Goal: Task Accomplishment & Management: Use online tool/utility

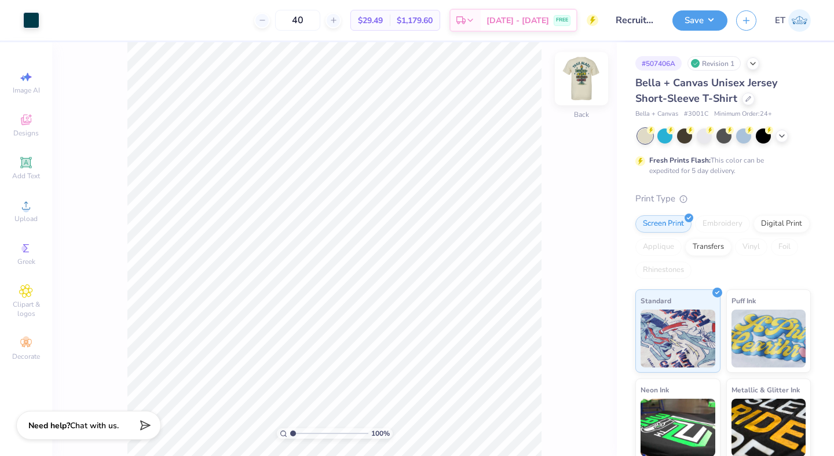
click at [587, 85] on img at bounding box center [581, 79] width 46 height 46
drag, startPoint x: 294, startPoint y: 433, endPoint x: 338, endPoint y: 431, distance: 44.6
type input "6.9"
click at [338, 431] on input "range" at bounding box center [329, 434] width 78 height 10
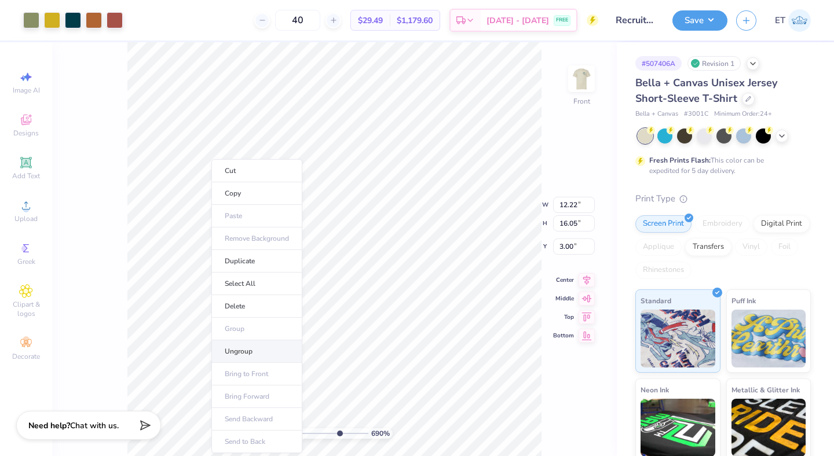
click at [251, 353] on li "Ungroup" at bounding box center [256, 352] width 91 height 23
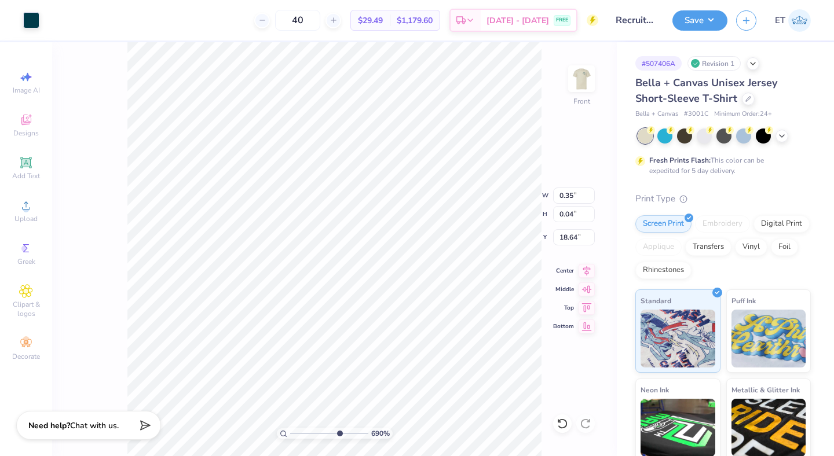
type input "0.29"
type input "18.61"
click at [34, 20] on div at bounding box center [31, 19] width 16 height 16
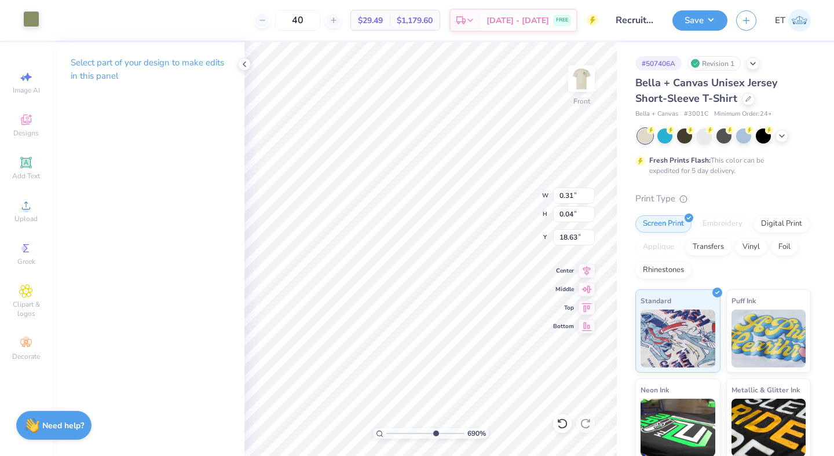
type input "6.89"
type input "1.86"
type input "17.18"
drag, startPoint x: 434, startPoint y: 433, endPoint x: 456, endPoint y: 433, distance: 22.6
type input "9.69"
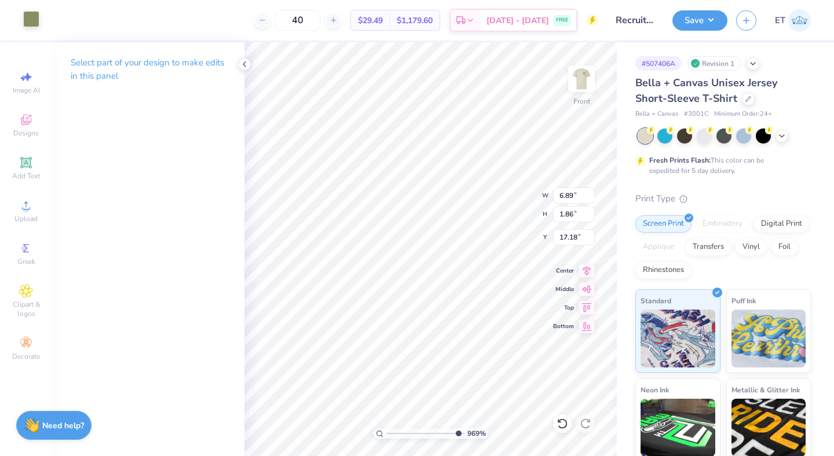
click at [456, 433] on input "range" at bounding box center [425, 434] width 78 height 10
type input "0.35"
type input "0.04"
type input "18.64"
type input "0.31"
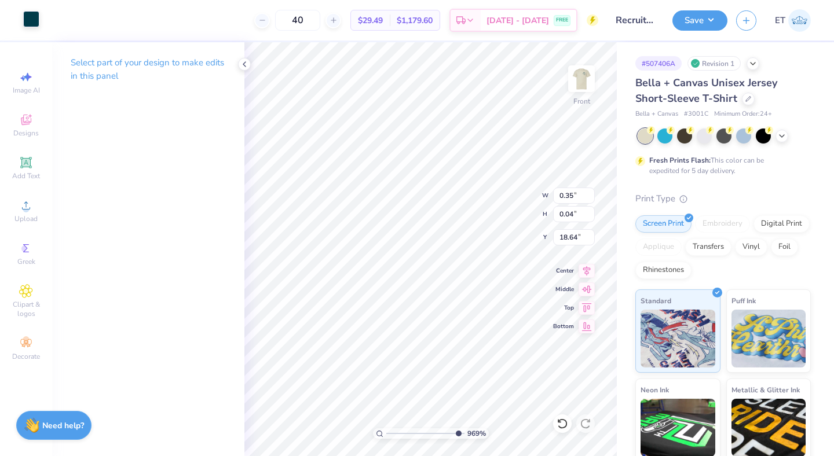
type input "0.06"
type input "18.60"
click at [31, 19] on div at bounding box center [31, 19] width 16 height 16
drag, startPoint x: 455, startPoint y: 431, endPoint x: 371, endPoint y: 424, distance: 83.7
type input "1"
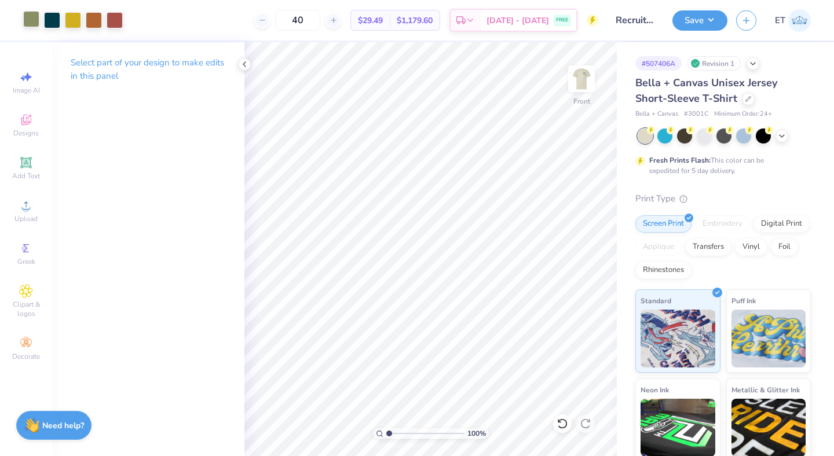
click at [386, 429] on input "range" at bounding box center [425, 434] width 78 height 10
click at [708, 28] on button "Save" at bounding box center [699, 19] width 55 height 20
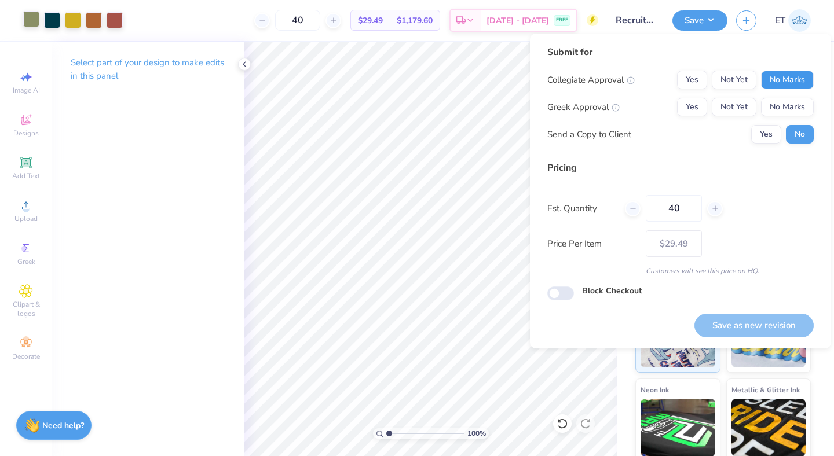
click at [779, 78] on button "No Marks" at bounding box center [787, 80] width 53 height 19
click at [690, 107] on button "Yes" at bounding box center [692, 107] width 30 height 19
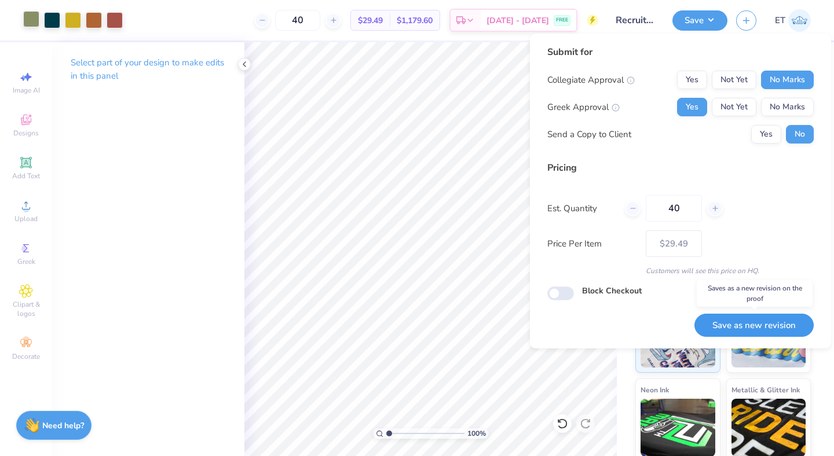
click at [749, 329] on button "Save as new revision" at bounding box center [753, 326] width 119 height 24
type input "$29.49"
